Goal: Information Seeking & Learning: Understand process/instructions

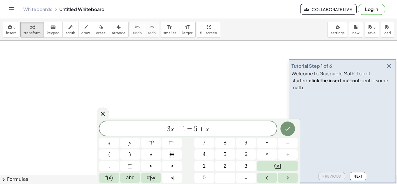
click at [185, 128] on span "3 x + 1 = 5 + x ​" at bounding box center [187, 129] width 177 height 8
click at [385, 69] on div "Tutorial Step 1 of 6" at bounding box center [342, 66] width 102 height 8
click at [389, 69] on icon "button" at bounding box center [388, 65] width 7 height 7
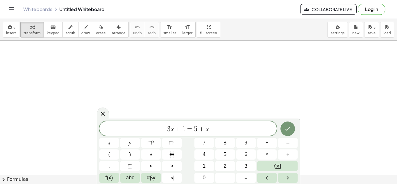
scroll to position [1, 0]
drag, startPoint x: 224, startPoint y: 126, endPoint x: 161, endPoint y: 120, distance: 63.6
click at [161, 120] on div "******** 3 x + 1 = 5 + x x y ⬚ 2 ⬚ n 7 8 9 + – ( ) √ 4 5 6 × ÷ , ⬚ < > 1 2 3 f(…" at bounding box center [198, 151] width 203 height 65
click at [286, 126] on icon "Done" at bounding box center [287, 128] width 7 height 7
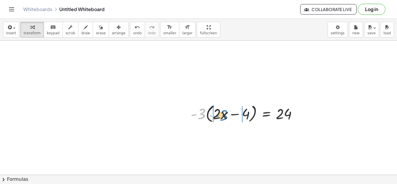
drag, startPoint x: 200, startPoint y: 113, endPoint x: 223, endPoint y: 114, distance: 22.4
click at [223, 114] on div at bounding box center [246, 113] width 117 height 22
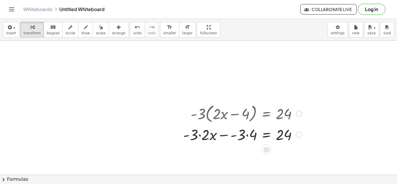
click at [201, 135] on div at bounding box center [242, 134] width 125 height 20
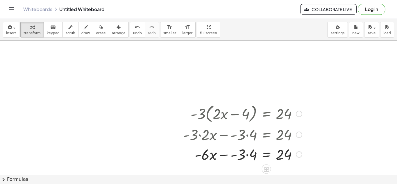
click at [247, 155] on div at bounding box center [242, 154] width 125 height 20
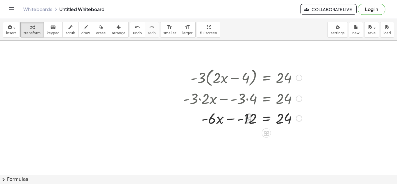
scroll to position [50, 0]
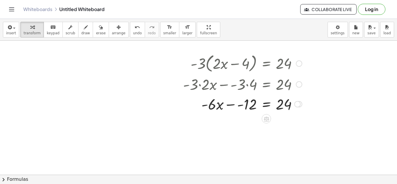
click at [231, 106] on div at bounding box center [242, 104] width 125 height 20
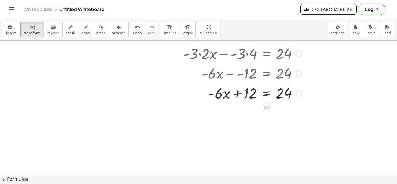
scroll to position [80, 0]
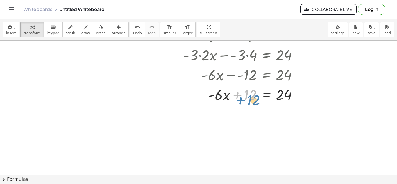
drag, startPoint x: 246, startPoint y: 97, endPoint x: 248, endPoint y: 101, distance: 4.2
click at [248, 101] on div at bounding box center [242, 94] width 125 height 20
click at [263, 98] on div at bounding box center [242, 94] width 125 height 20
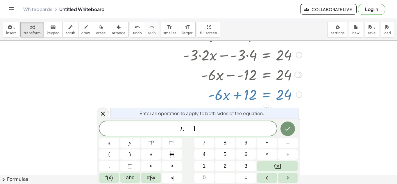
scroll to position [2, 0]
click at [286, 128] on icon "Done" at bounding box center [287, 128] width 7 height 7
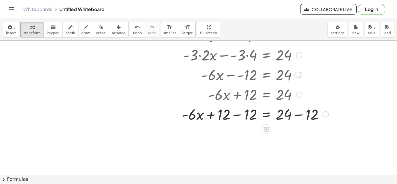
click at [235, 114] on div at bounding box center [255, 114] width 153 height 20
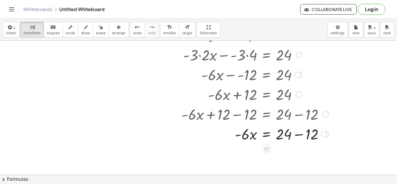
click at [296, 135] on div at bounding box center [255, 134] width 153 height 20
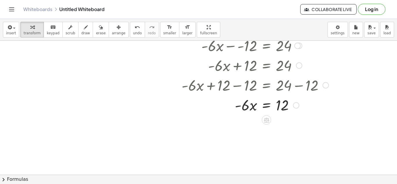
scroll to position [116, 0]
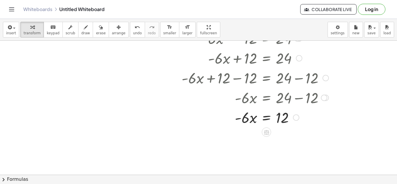
click at [250, 119] on div at bounding box center [255, 117] width 153 height 20
click at [263, 119] on div at bounding box center [255, 117] width 153 height 20
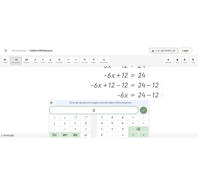
scroll to position [3, 0]
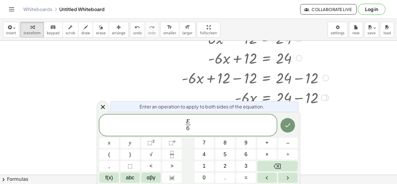
click at [186, 131] on span "6 ​" at bounding box center [187, 129] width 5 height 8
click at [286, 129] on button "Done" at bounding box center [287, 125] width 15 height 15
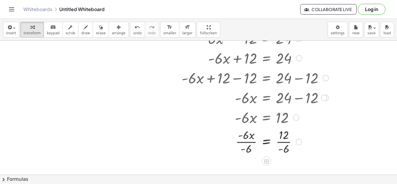
click at [248, 144] on div at bounding box center [255, 141] width 153 height 29
click at [281, 144] on div at bounding box center [255, 141] width 153 height 29
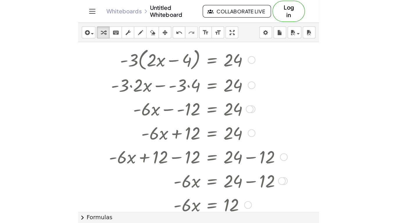
scroll to position [59, 156]
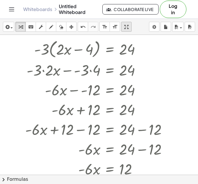
click at [125, 26] on icon "button" at bounding box center [127, 27] width 4 height 7
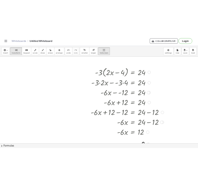
scroll to position [45, 0]
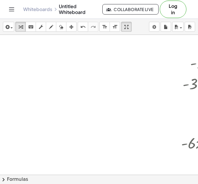
click at [78, 96] on div at bounding box center [99, 143] width 198 height 306
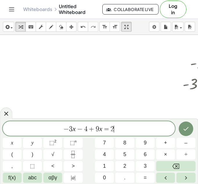
scroll to position [3, 0]
click at [184, 130] on icon "Done" at bounding box center [186, 128] width 7 height 7
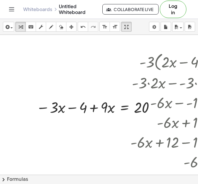
scroll to position [46, 51]
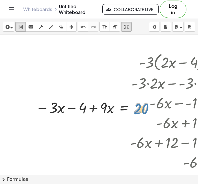
click at [144, 107] on div at bounding box center [96, 107] width 127 height 20
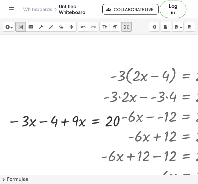
scroll to position [24, 92]
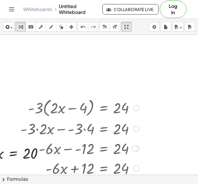
click at [104, 108] on div "· - 3 · ( + · 2 · x − 4 ) = 24" at bounding box center [104, 108] width 0 height 0
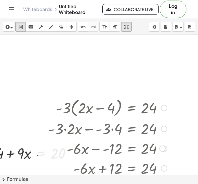
click at [161, 110] on div at bounding box center [120, 107] width 153 height 22
click at [165, 108] on div "Go back to this line Copy line as LaTeX Copy derivation as LaTeX" at bounding box center [164, 108] width 6 height 6
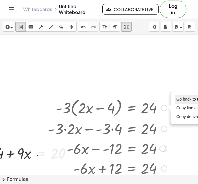
click at [185, 103] on li "Go back to this line" at bounding box center [199, 99] width 49 height 9
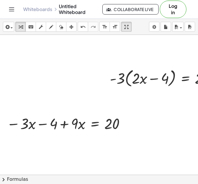
scroll to position [29, 83]
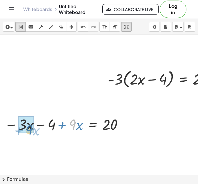
drag, startPoint x: 76, startPoint y: 123, endPoint x: 33, endPoint y: 129, distance: 43.6
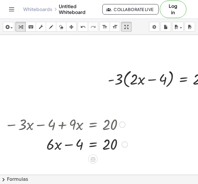
click at [97, 146] on div at bounding box center [66, 144] width 129 height 20
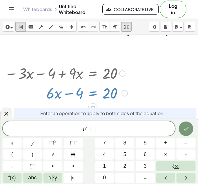
scroll to position [4, 0]
click at [185, 128] on icon "Done" at bounding box center [186, 128] width 7 height 7
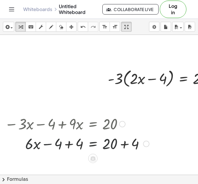
scroll to position [29, 83]
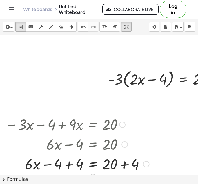
click at [69, 164] on div at bounding box center [77, 164] width 150 height 20
click at [125, 165] on div at bounding box center [77, 164] width 150 height 20
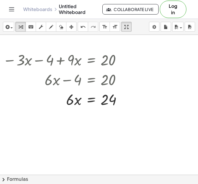
scroll to position [107, 84]
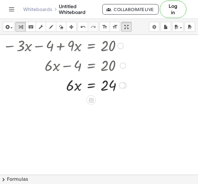
click at [92, 87] on div at bounding box center [65, 85] width 130 height 20
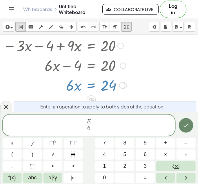
click at [183, 126] on icon "Done" at bounding box center [186, 125] width 7 height 7
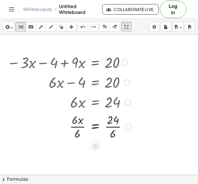
scroll to position [98, 80]
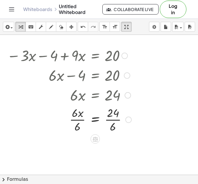
click at [77, 119] on div at bounding box center [69, 119] width 130 height 29
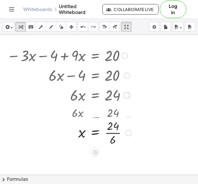
click at [110, 120] on div at bounding box center [64, 119] width 139 height 29
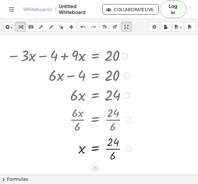
click at [112, 144] on div at bounding box center [69, 148] width 130 height 29
click at [115, 150] on div at bounding box center [69, 148] width 130 height 29
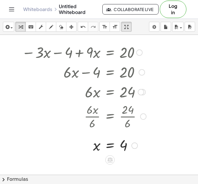
scroll to position [100, 65]
